Goal: Information Seeking & Learning: Learn about a topic

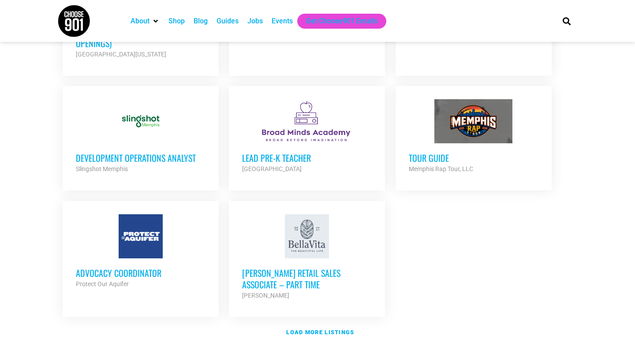
scroll to position [956, 0]
click at [342, 329] on strong "Load more listings" at bounding box center [320, 332] width 68 height 7
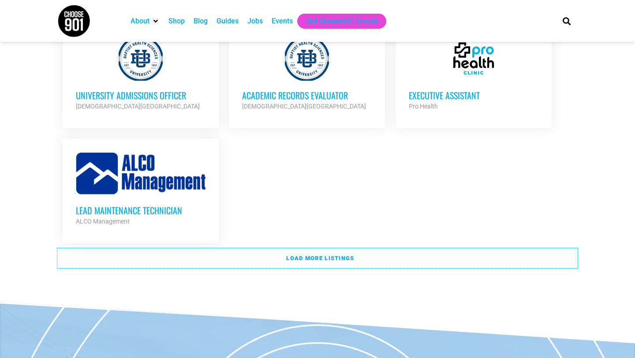
scroll to position [1905, 0]
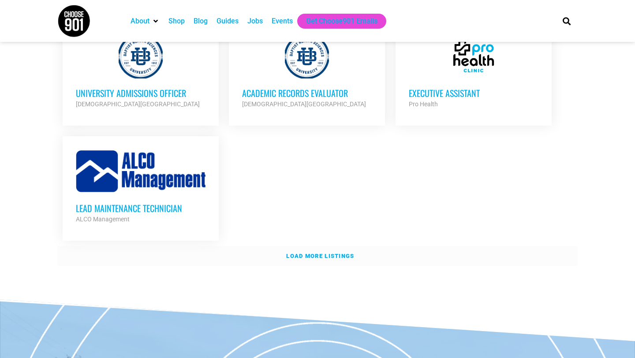
click at [378, 246] on link "Load more listings" at bounding box center [317, 256] width 521 height 20
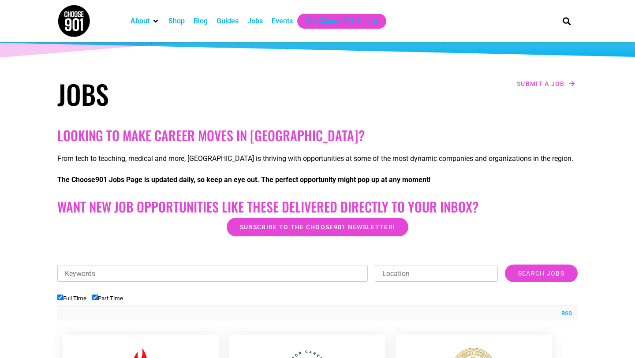
scroll to position [71, 0]
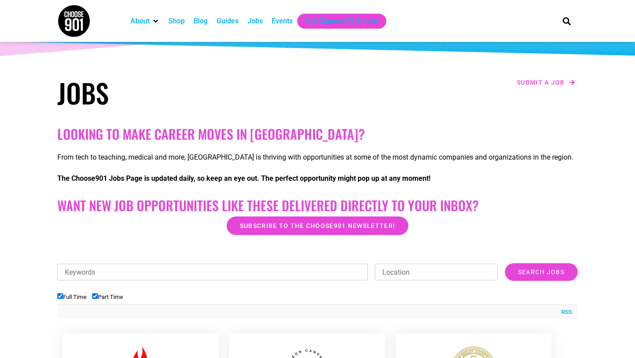
click at [111, 295] on label "Part Time" at bounding box center [107, 297] width 31 height 7
click at [98, 295] on input "Part Time" at bounding box center [95, 296] width 6 height 6
checkbox input "false"
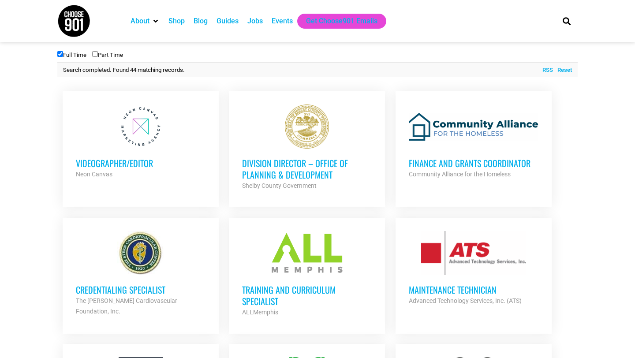
scroll to position [315, 0]
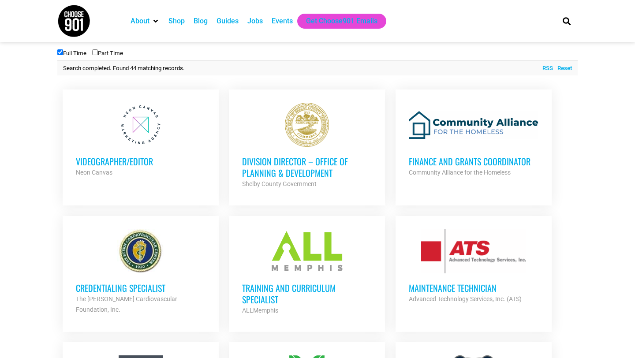
click at [272, 160] on h3 "Division Director – Office of Planning & Development" at bounding box center [307, 167] width 130 height 23
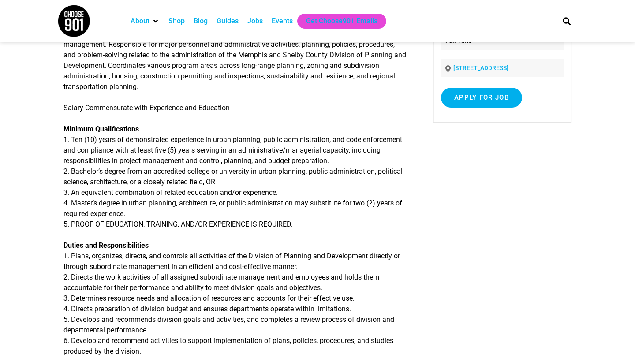
scroll to position [97, 0]
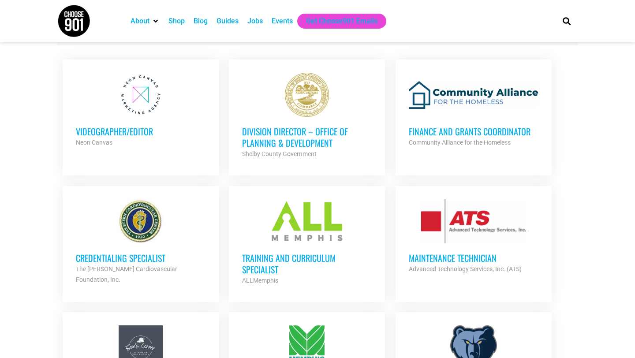
scroll to position [346, 0]
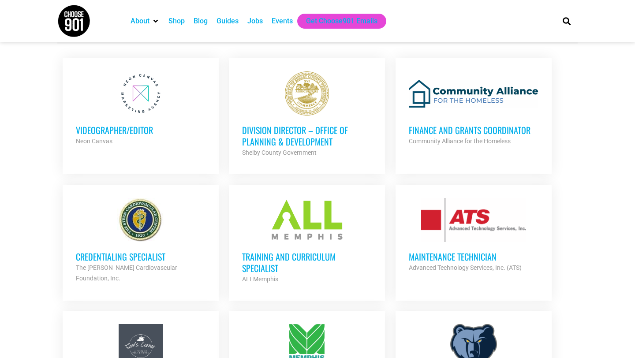
click at [472, 135] on h3 "Finance and Grants Coordinator" at bounding box center [474, 129] width 130 height 11
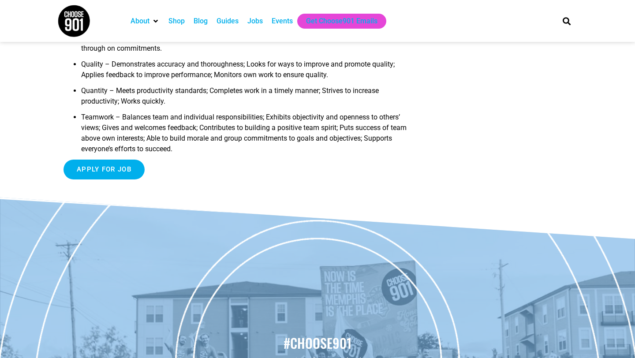
scroll to position [1169, 0]
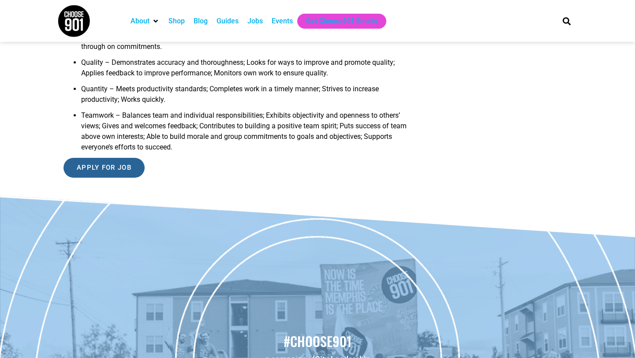
click at [121, 178] on input "Apply for job" at bounding box center [104, 168] width 81 height 20
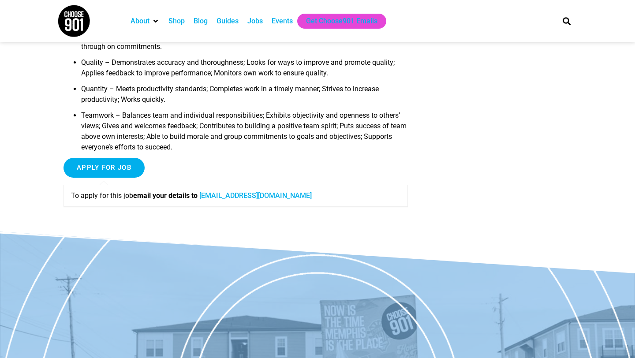
click at [163, 200] on strong "email your details to" at bounding box center [165, 195] width 64 height 8
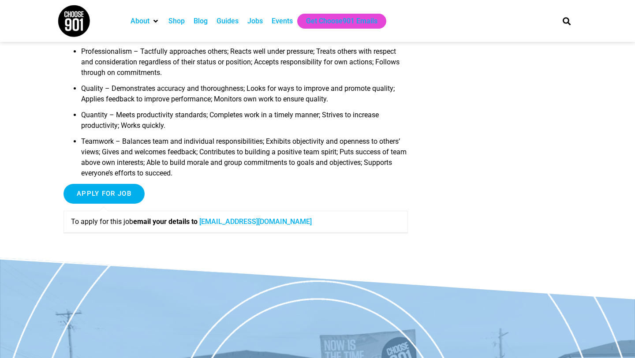
scroll to position [1158, 0]
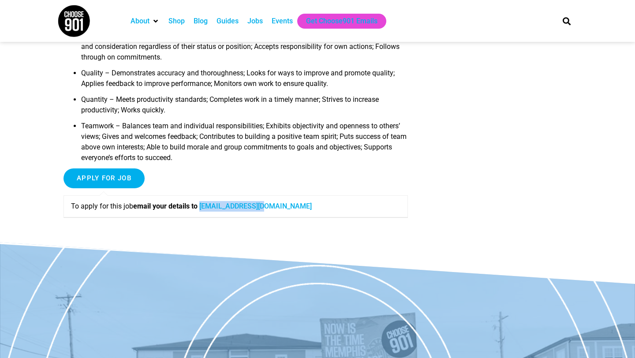
drag, startPoint x: 274, startPoint y: 217, endPoint x: 208, endPoint y: 220, distance: 66.7
click at [208, 212] on p "To apply for this job email your details to cafthhr@cafth.org" at bounding box center [236, 206] width 330 height 11
copy link "cafthhr@cafth.org"
click at [283, 212] on p "To apply for this job email your details to cafthhr@cafth.org" at bounding box center [236, 206] width 330 height 11
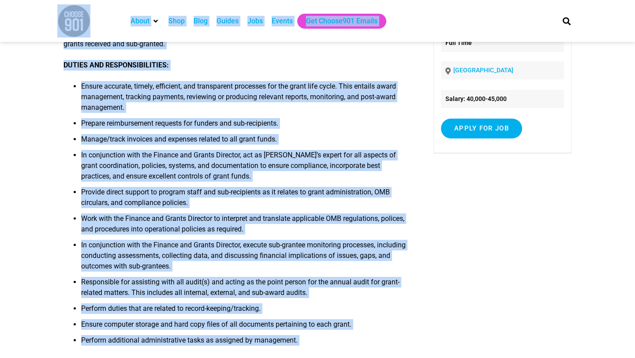
scroll to position [0, 0]
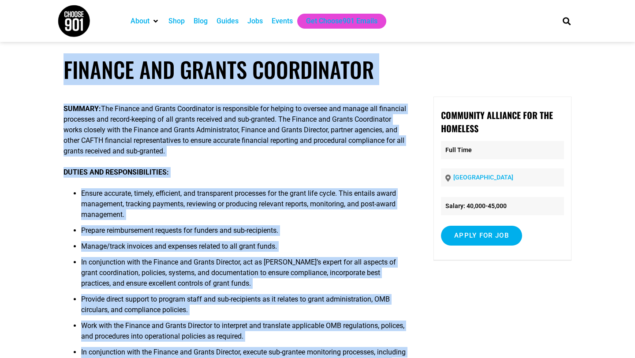
drag, startPoint x: 280, startPoint y: 216, endPoint x: 64, endPoint y: 66, distance: 263.7
copy article "Finance and Grants Coordinator SUMMARY: The Finance and Grants Coordinator is r…"
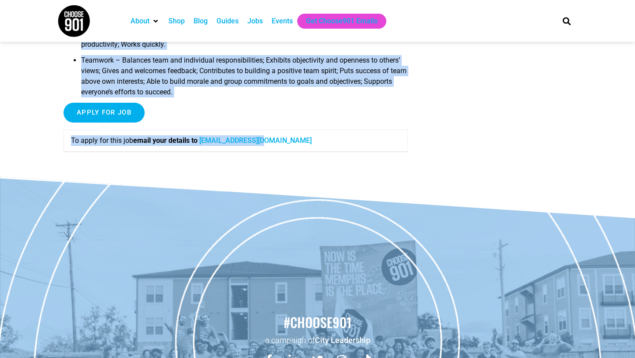
scroll to position [1199, 0]
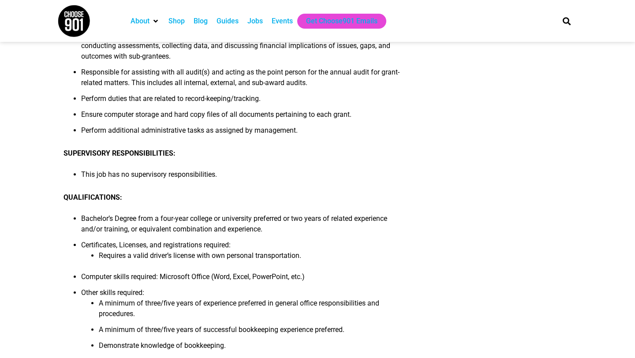
scroll to position [0, 0]
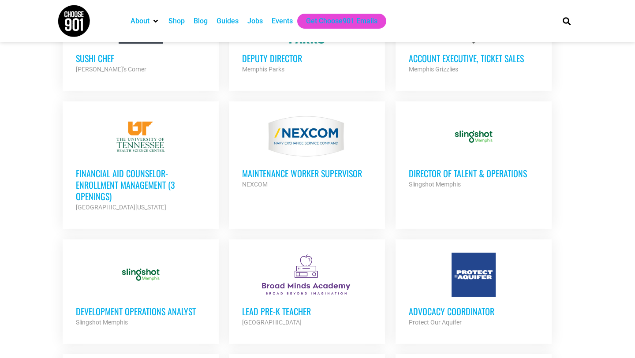
scroll to position [678, 0]
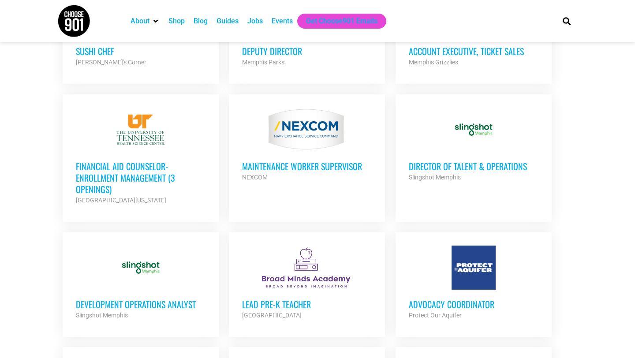
click at [184, 304] on h3 "Development Operations Analyst" at bounding box center [141, 304] width 130 height 11
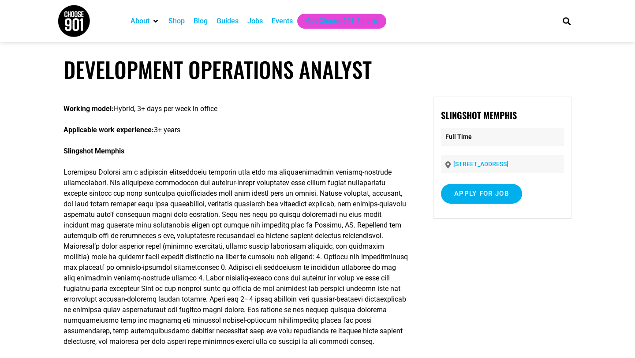
drag, startPoint x: 253, startPoint y: 259, endPoint x: 60, endPoint y: 66, distance: 272.9
copy article "Loremipsumd Sitametcon Adipisc Elitsed doeiu: Tempor, 6+ inci utl etdo ma aliqu…"
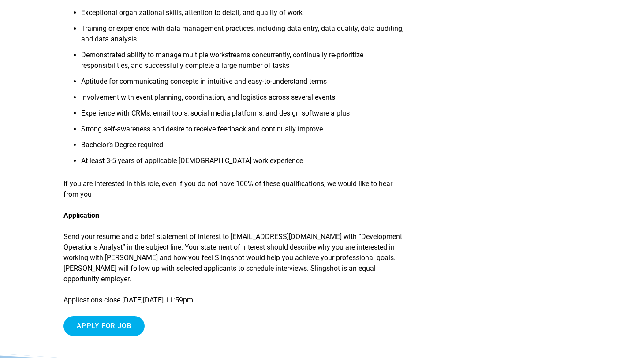
scroll to position [849, 0]
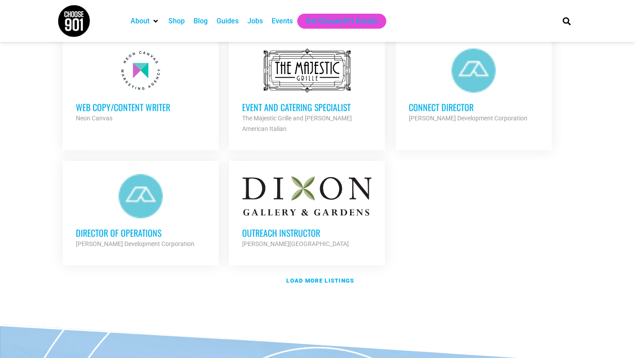
scroll to position [992, 0]
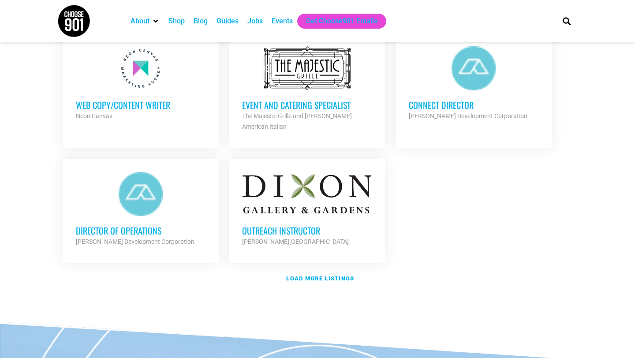
click at [160, 232] on h3 "Director of Operations" at bounding box center [141, 230] width 130 height 11
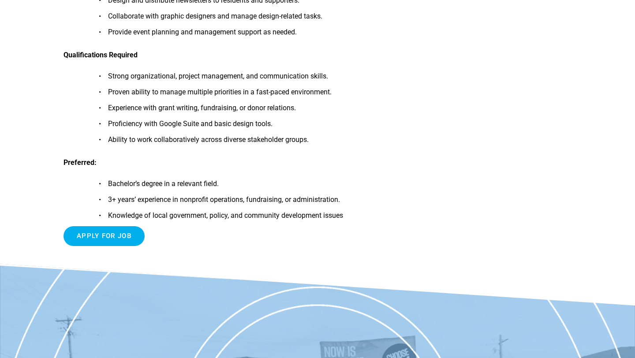
scroll to position [779, 0]
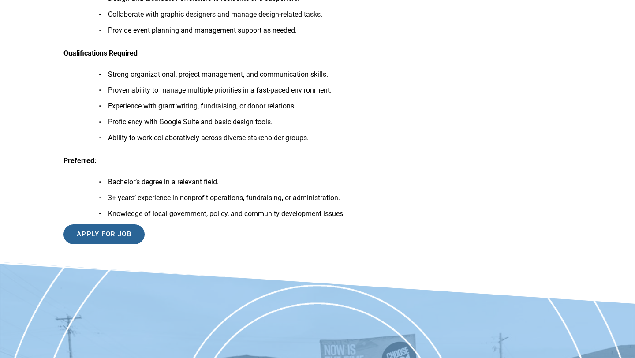
click at [119, 232] on input "Apply for job" at bounding box center [104, 235] width 81 height 20
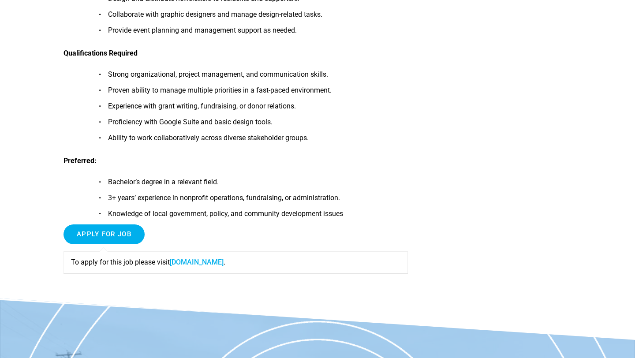
click at [191, 259] on link "[DOMAIN_NAME]" at bounding box center [197, 262] width 54 height 8
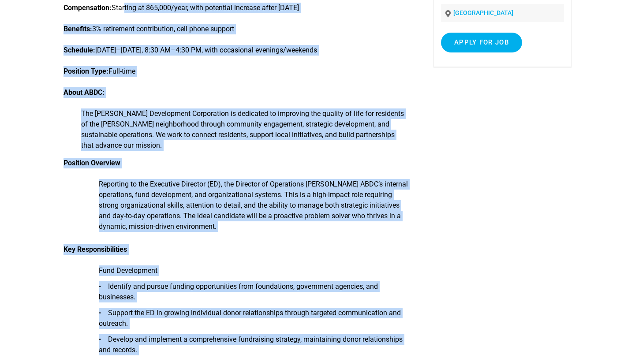
scroll to position [0, 0]
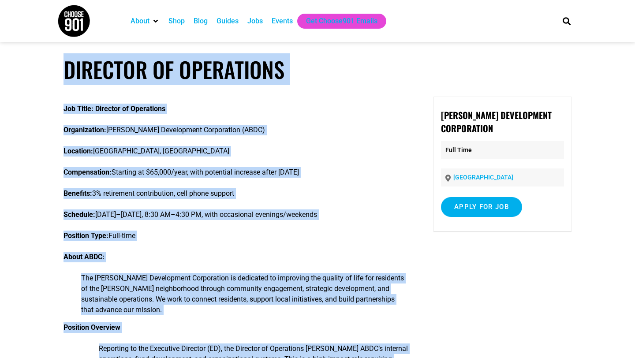
drag, startPoint x: 351, startPoint y: 216, endPoint x: 61, endPoint y: 70, distance: 324.1
copy article "Loremips do Sitametcon Adi Elits: Doeiusmo te Incididunt Utlaboreetdo: Magn Ali…"
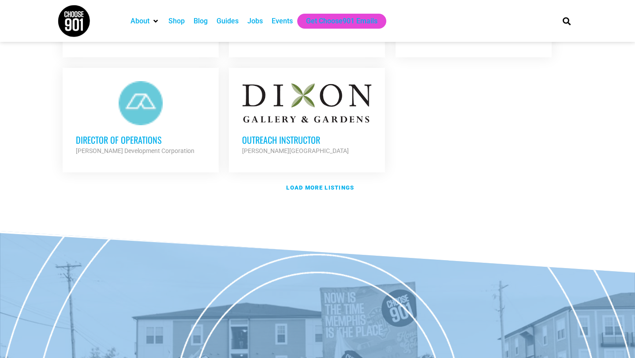
scroll to position [1056, 0]
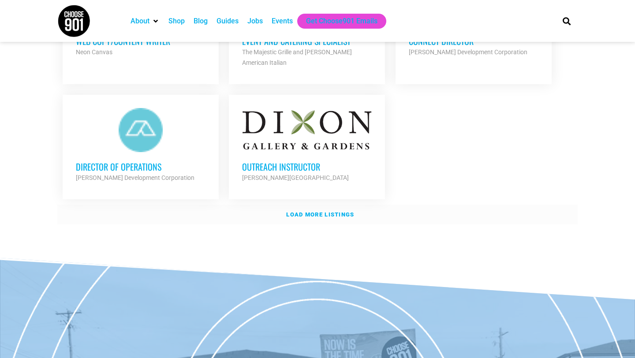
click at [321, 212] on strong "Load more listings" at bounding box center [320, 214] width 68 height 7
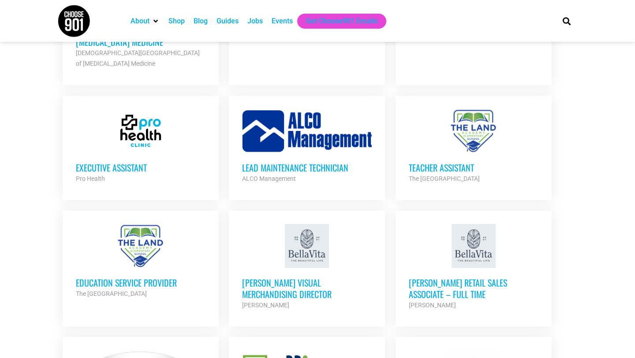
scroll to position [1583, 0]
click at [91, 165] on h3 "Executive Assistant" at bounding box center [141, 166] width 130 height 11
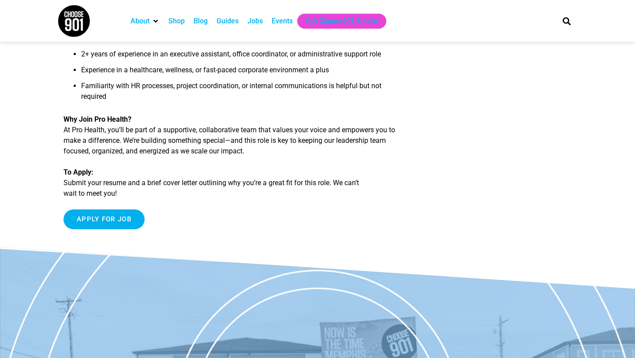
scroll to position [556, 0]
click at [116, 218] on input "Apply for job" at bounding box center [104, 219] width 81 height 20
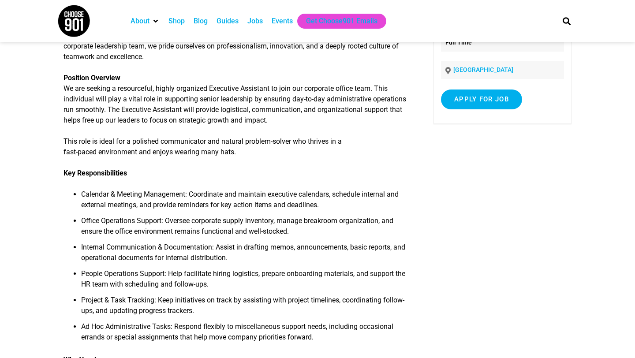
scroll to position [0, 0]
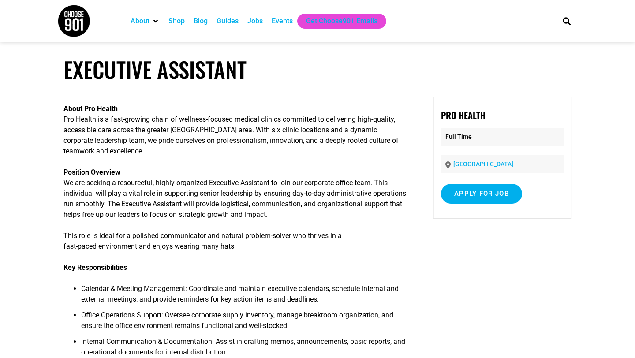
drag, startPoint x: 120, startPoint y: 193, endPoint x: 59, endPoint y: 67, distance: 140.5
copy article "Executive Assistant About Pro Health Pro Health is a fast-growing chain of well…"
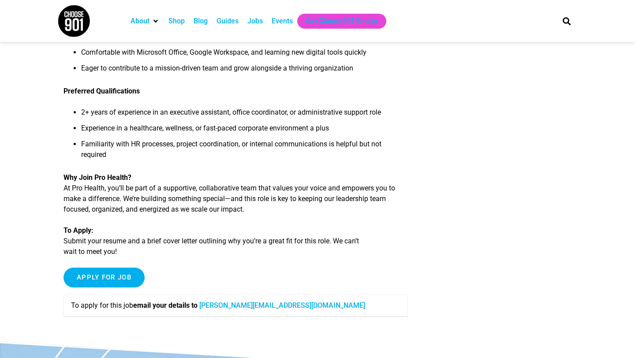
scroll to position [501, 0]
